Goal: Task Accomplishment & Management: Manage account settings

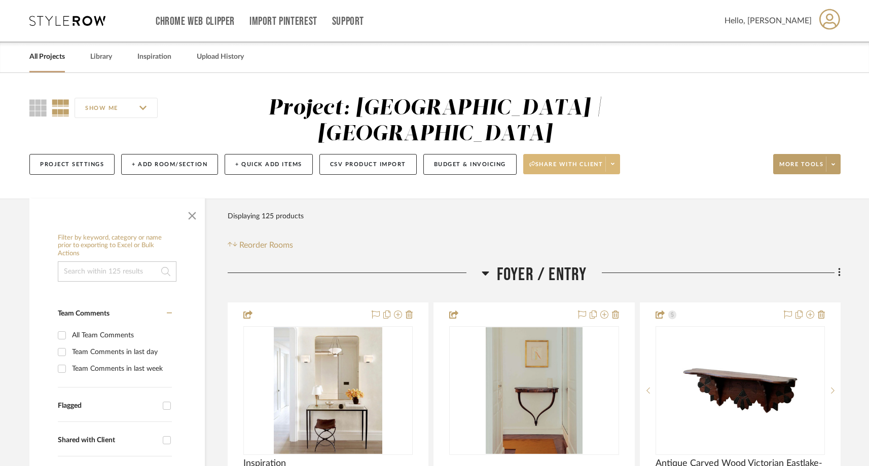
click at [618, 157] on span at bounding box center [612, 164] width 14 height 15
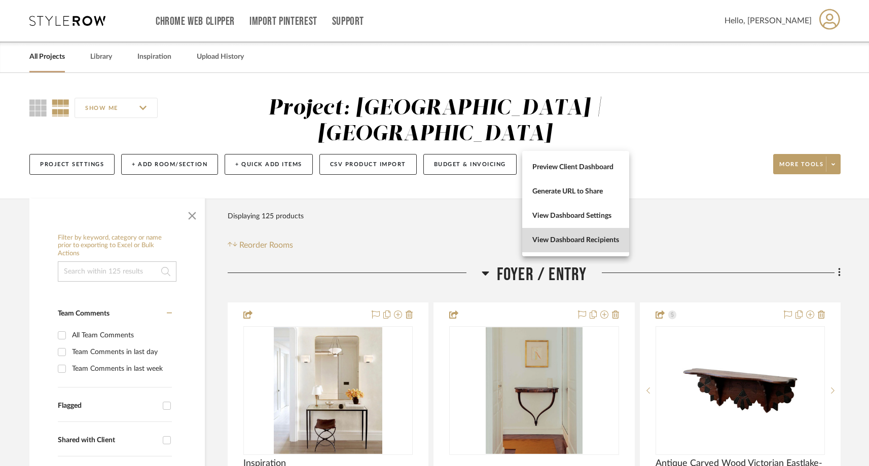
click at [568, 245] on button "View Dashboard Recipients" at bounding box center [575, 240] width 107 height 24
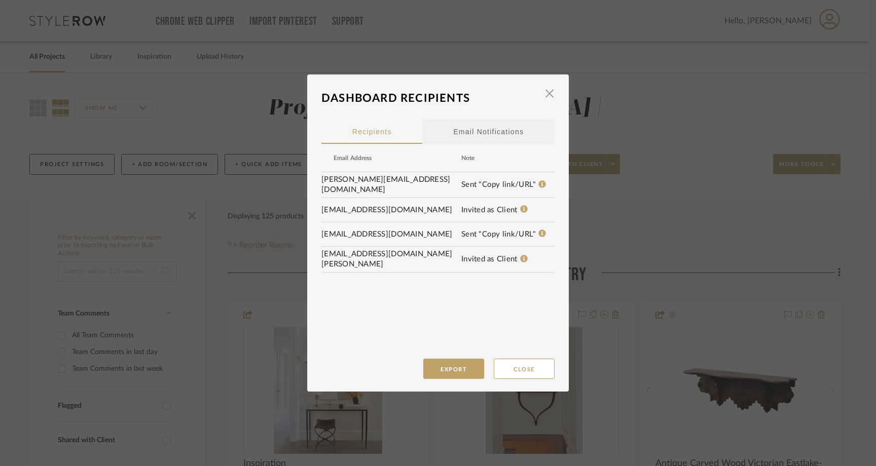
click at [489, 129] on div "Email Notifications" at bounding box center [488, 131] width 70 height 25
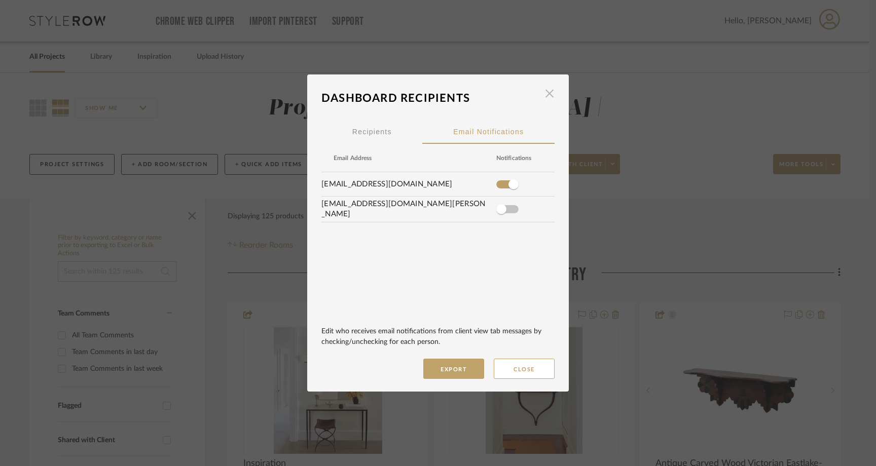
click at [548, 94] on span "button" at bounding box center [549, 93] width 20 height 20
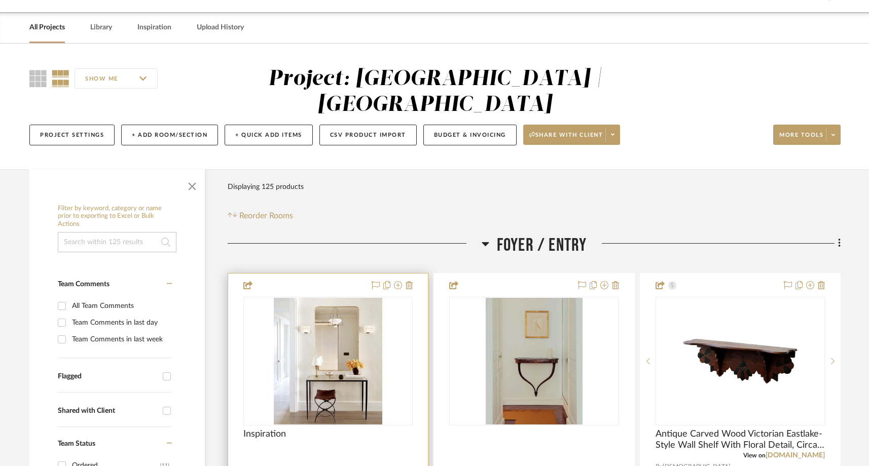
scroll to position [32, 0]
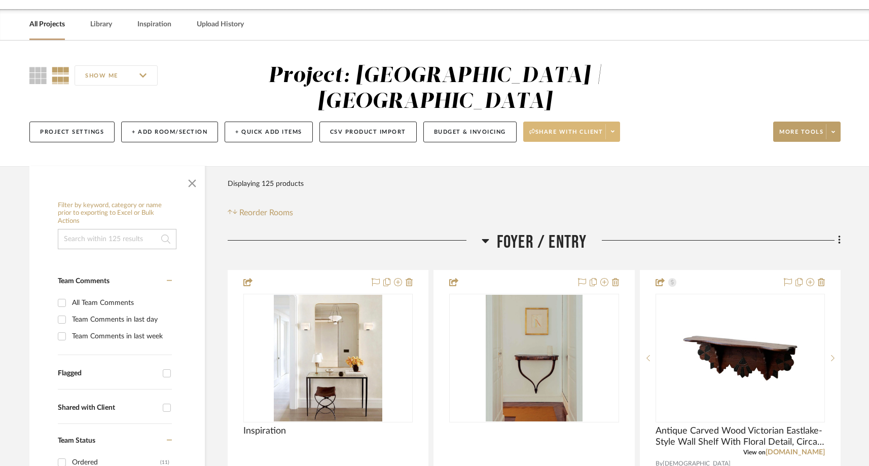
click at [616, 124] on span at bounding box center [612, 131] width 14 height 15
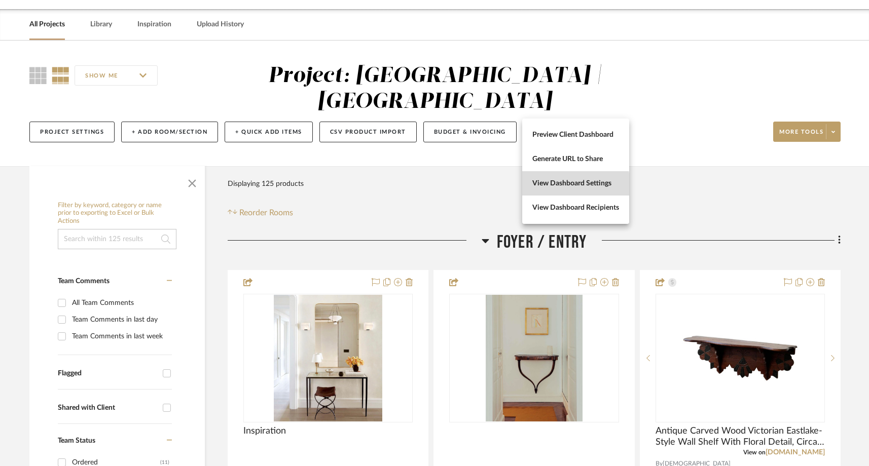
click at [560, 185] on span "View Dashboard Settings" at bounding box center [575, 183] width 87 height 9
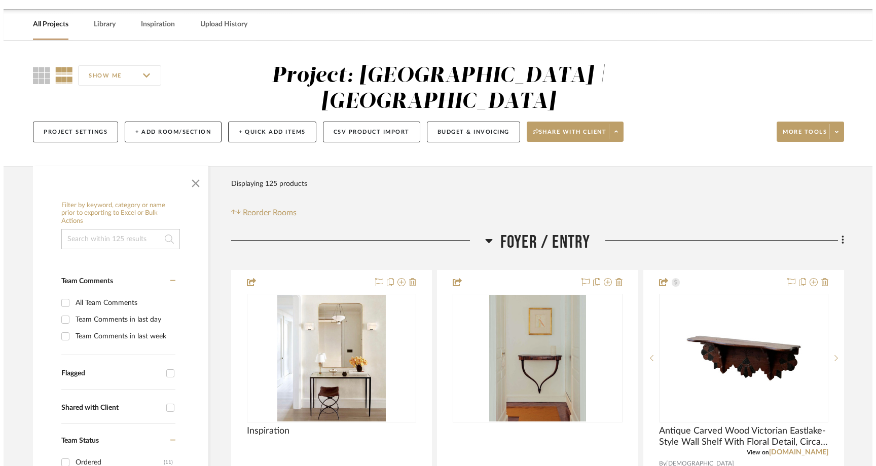
scroll to position [0, 0]
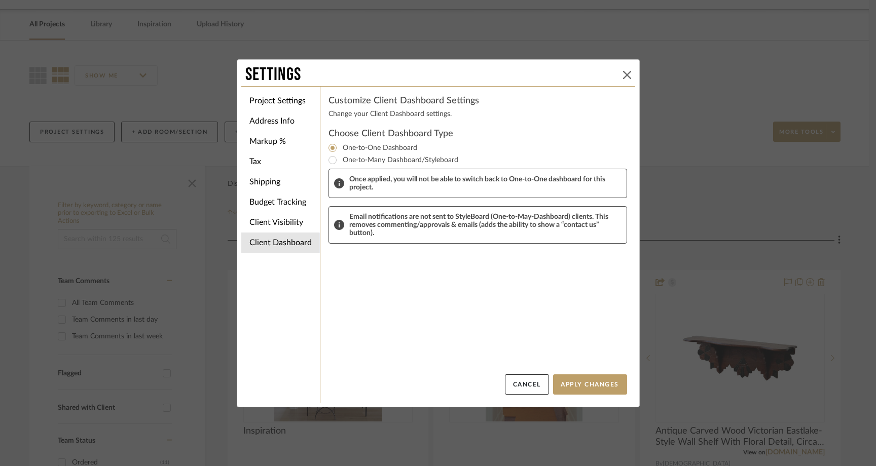
click at [623, 73] on icon at bounding box center [627, 75] width 8 height 8
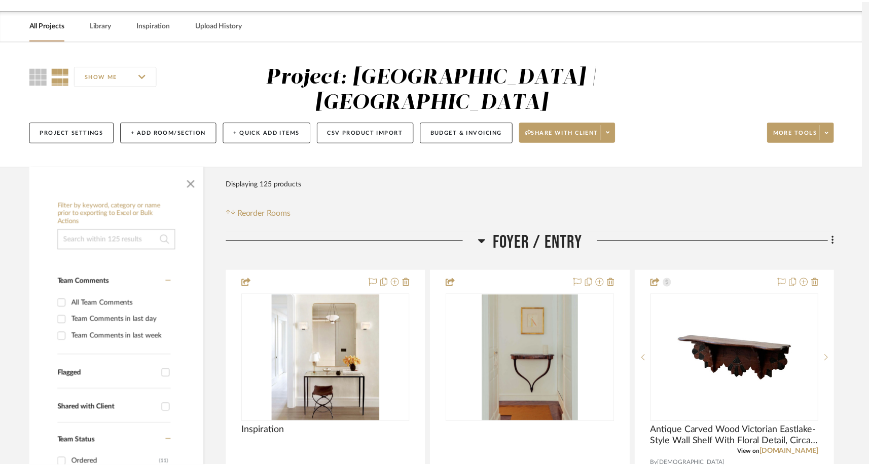
scroll to position [32, 0]
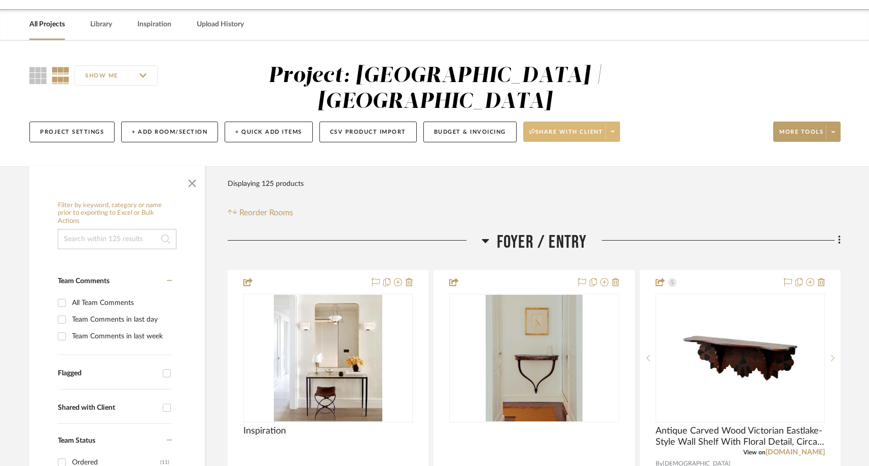
click at [613, 124] on span at bounding box center [612, 131] width 14 height 15
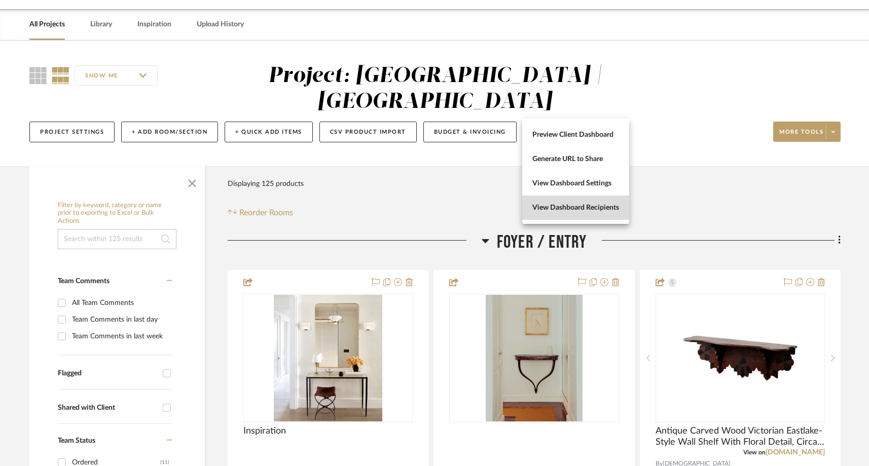
click at [576, 210] on span "View Dashboard Recipients" at bounding box center [575, 208] width 87 height 9
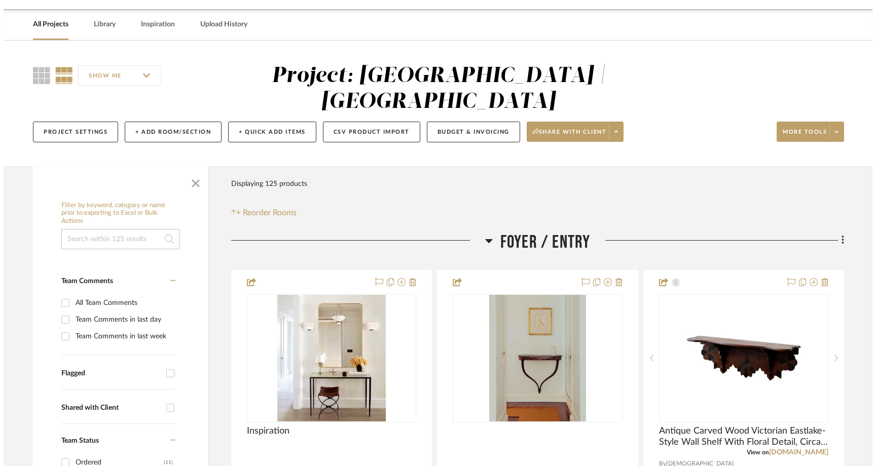
scroll to position [0, 0]
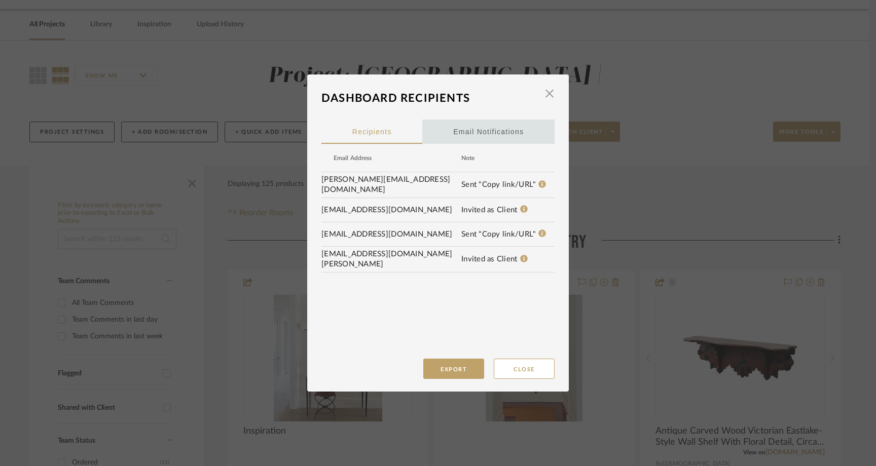
click at [493, 137] on div "Email Notifications" at bounding box center [488, 131] width 70 height 25
